Goal: Check status

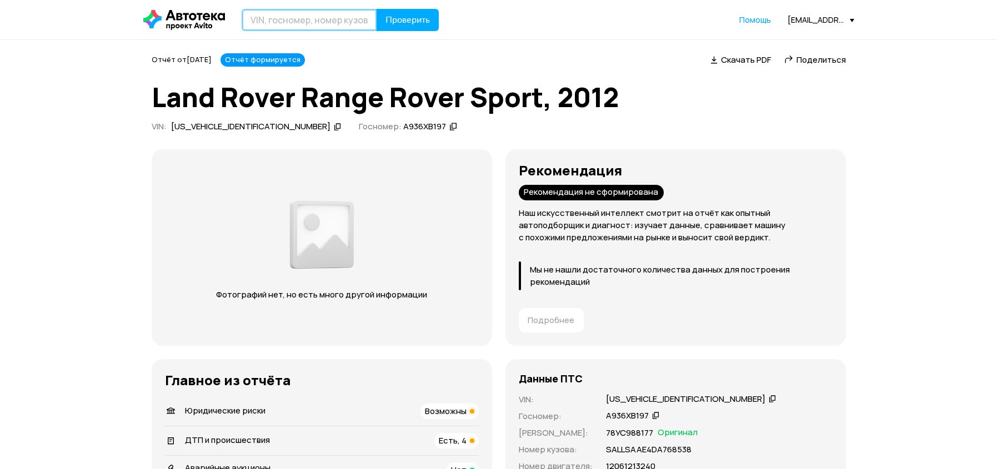
click at [340, 20] on input "text" at bounding box center [309, 20] width 135 height 22
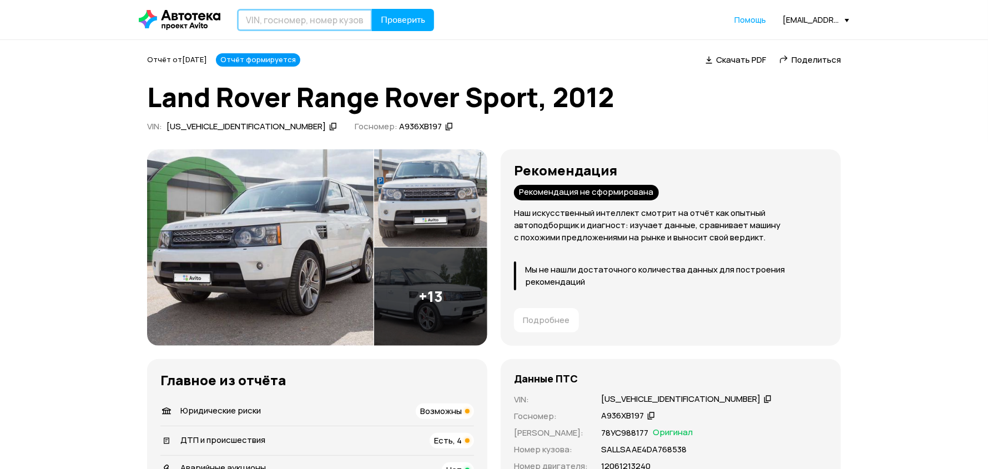
paste input "[US_VEHICLE_IDENTIFICATION_NUMBER]"
type input "[US_VEHICLE_IDENTIFICATION_NUMBER]"
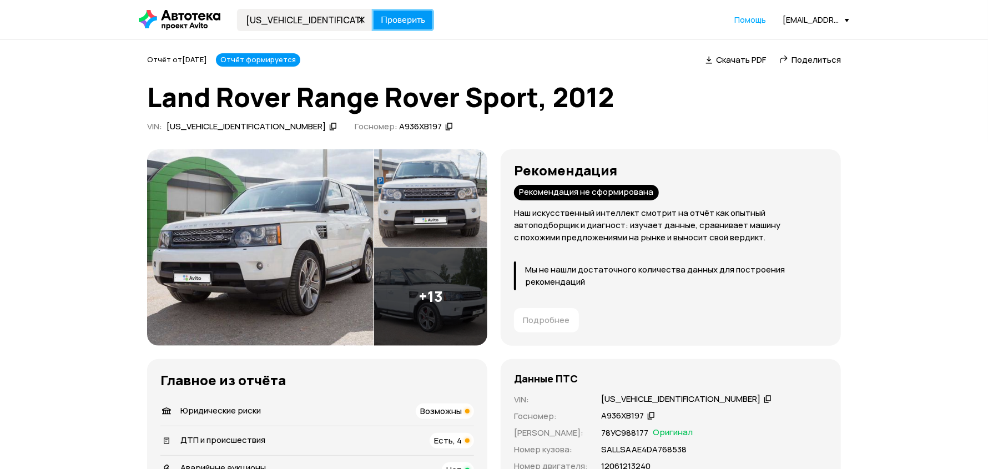
click at [426, 26] on button "Проверить" at bounding box center [403, 20] width 62 height 22
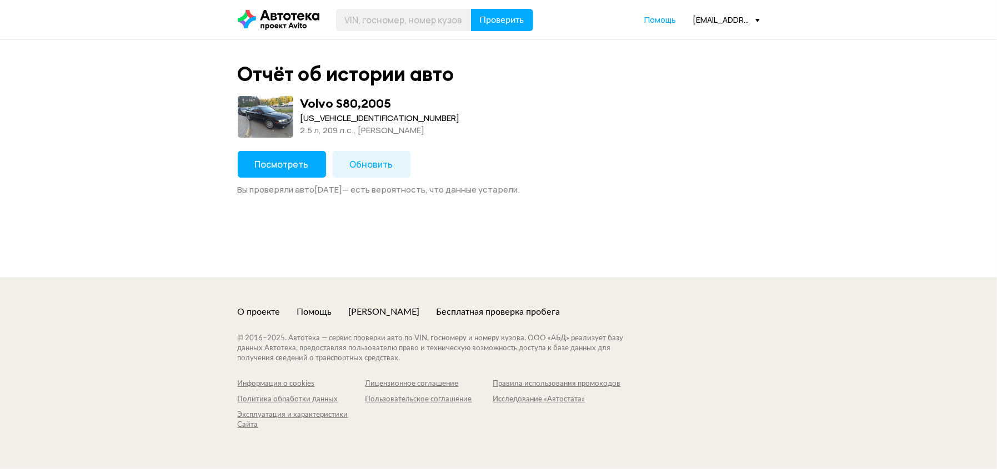
click at [303, 168] on span "Посмотреть" at bounding box center [282, 164] width 54 height 12
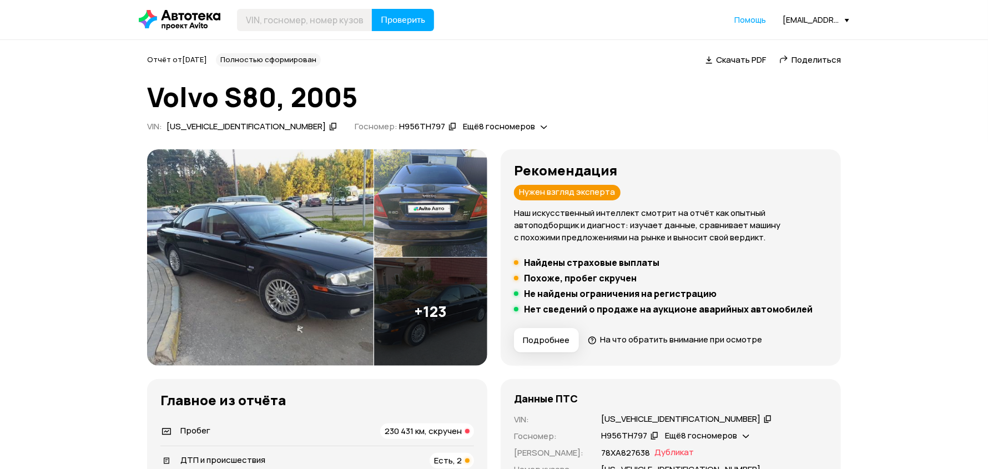
click at [460, 208] on img at bounding box center [430, 203] width 113 height 108
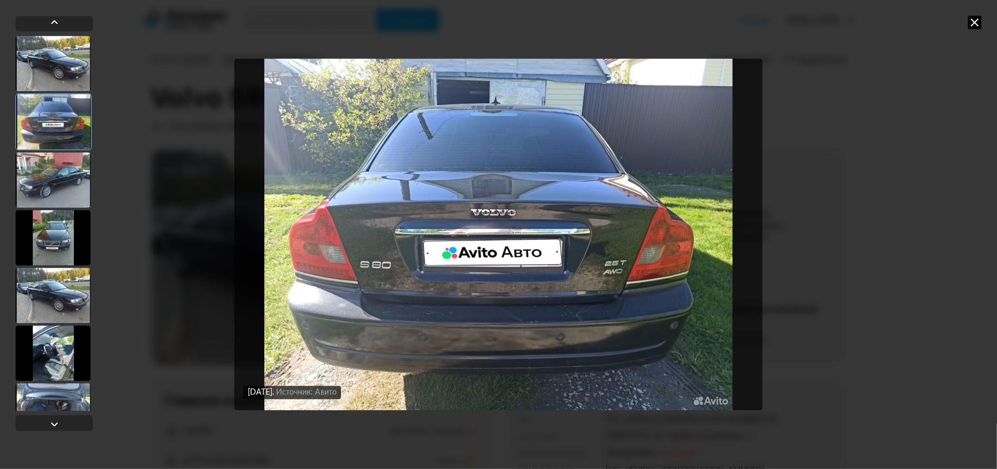
click at [971, 20] on icon at bounding box center [974, 22] width 13 height 13
